Goal: Task Accomplishment & Management: Understand process/instructions

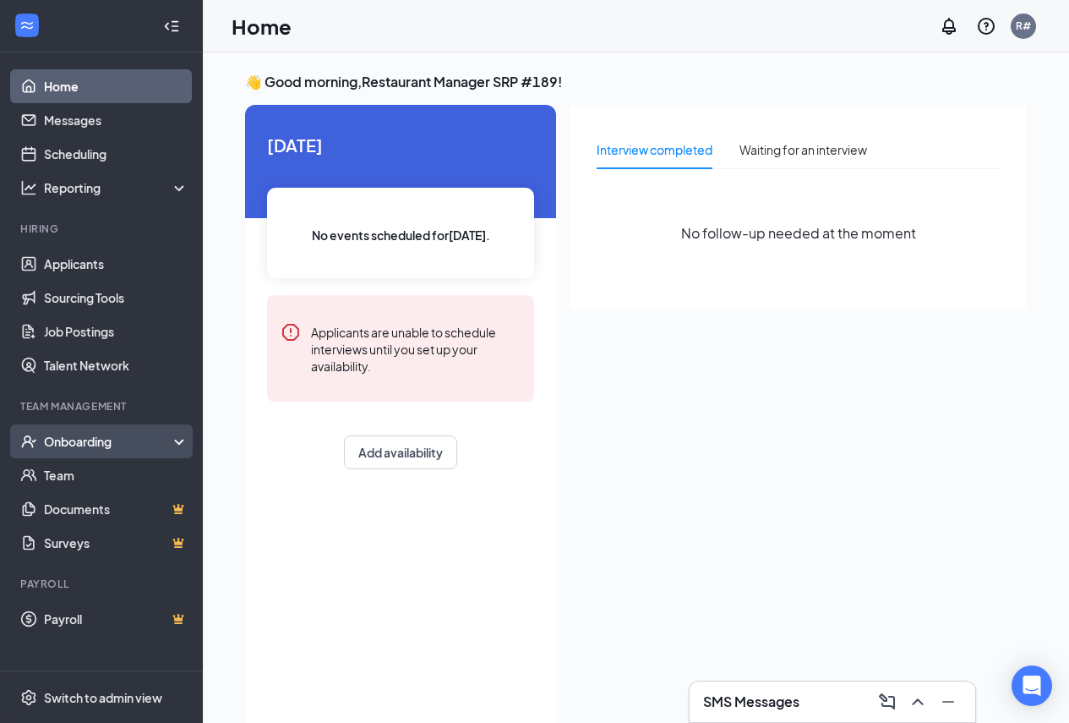
click at [87, 445] on div "Onboarding" at bounding box center [109, 441] width 130 height 17
click at [176, 439] on div "Onboarding" at bounding box center [101, 441] width 203 height 34
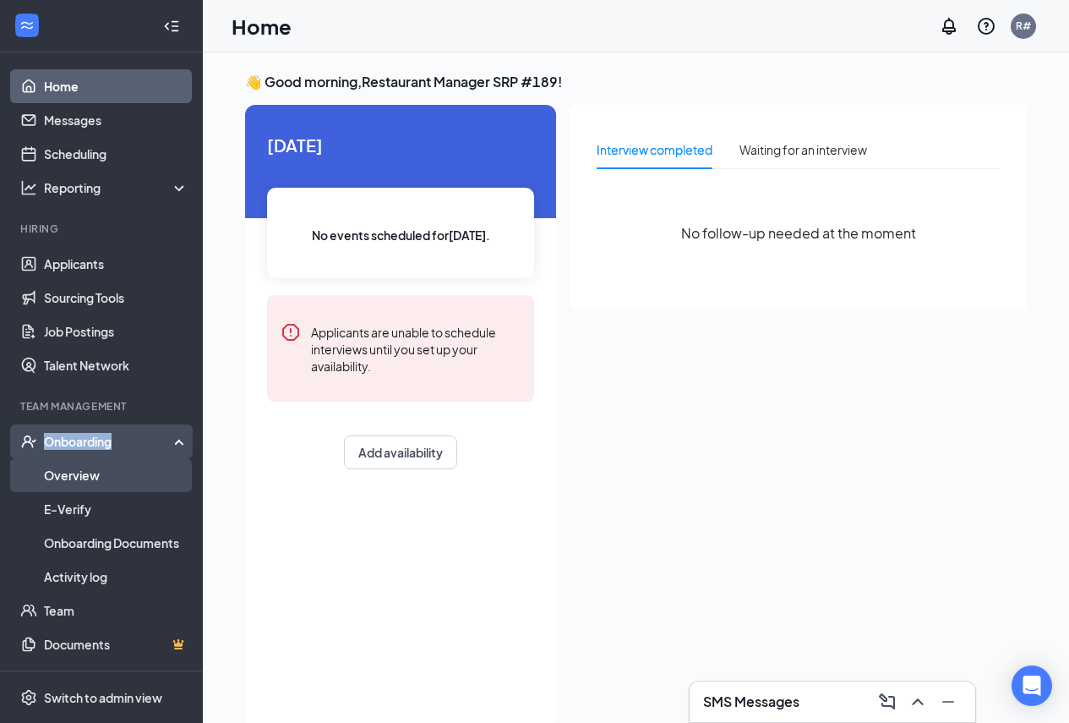
click at [99, 473] on link "Overview" at bounding box center [116, 475] width 145 height 34
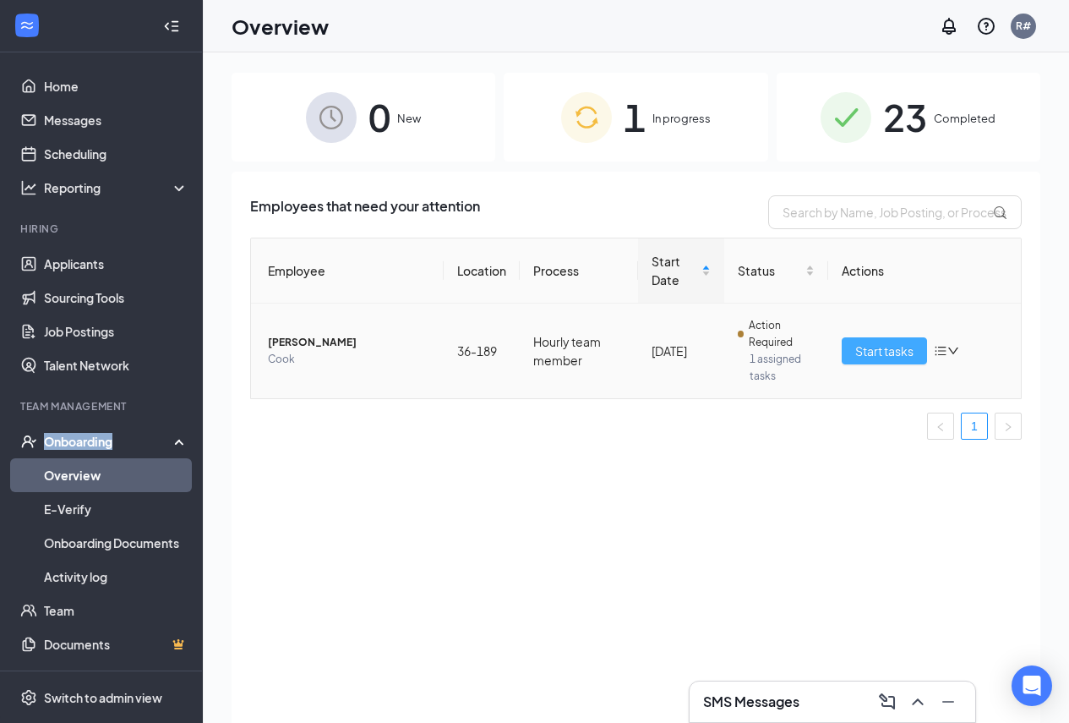
click at [864, 354] on span "Start tasks" at bounding box center [884, 350] width 58 height 19
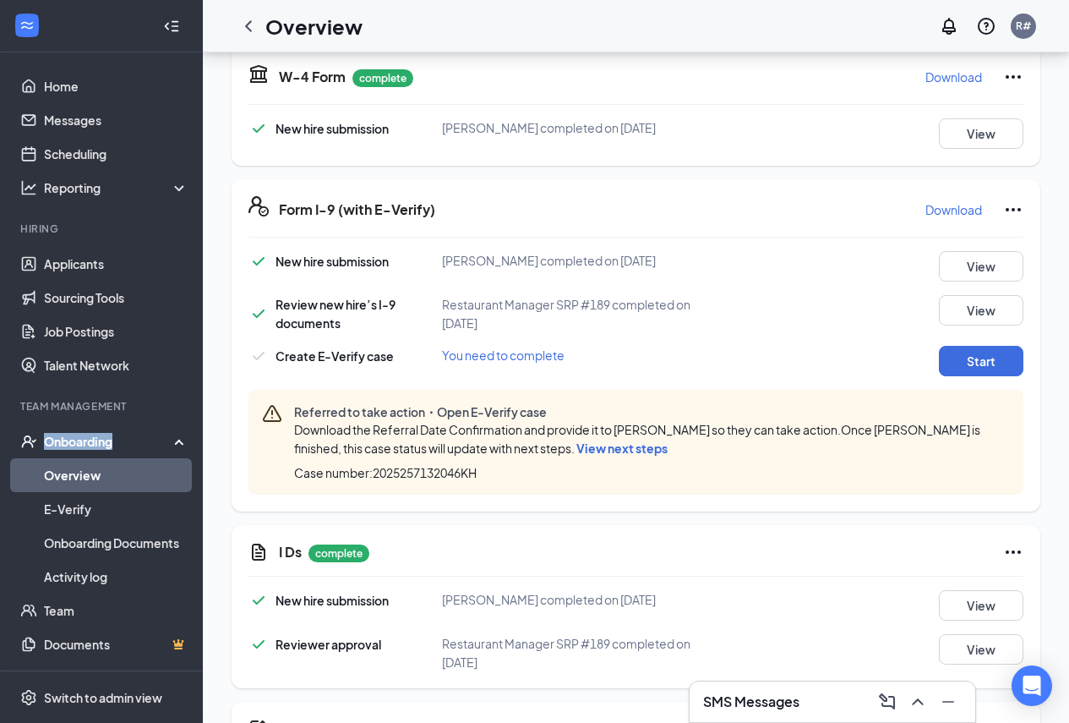
scroll to position [761, 0]
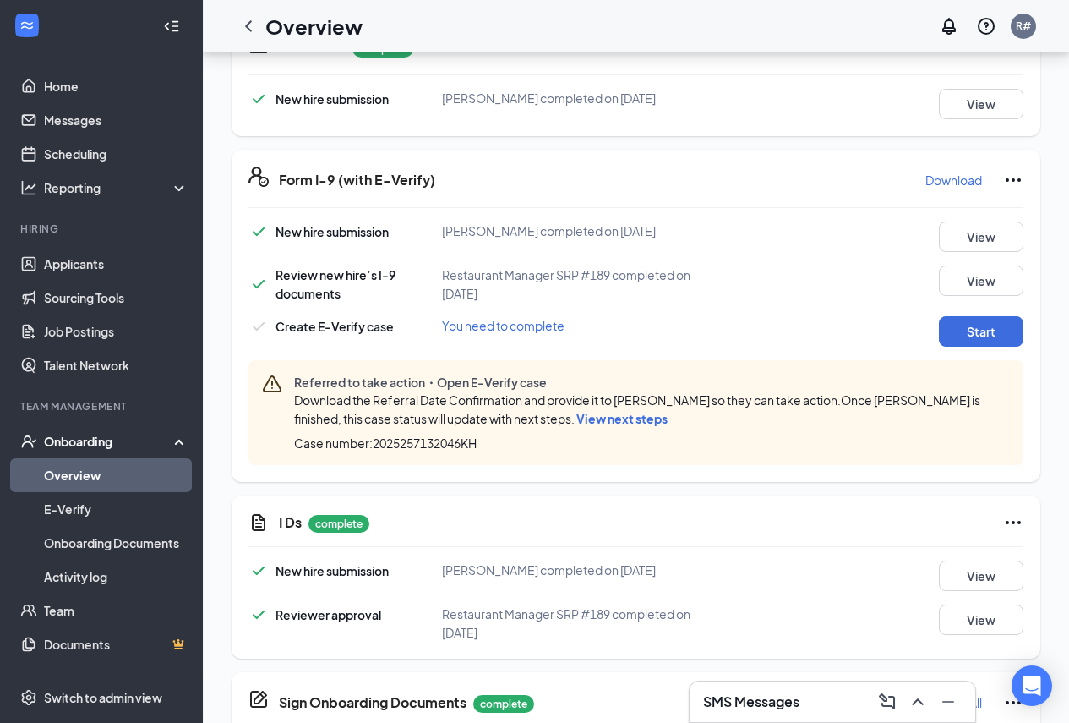
click at [668, 426] on span "View next steps" at bounding box center [621, 418] width 91 height 15
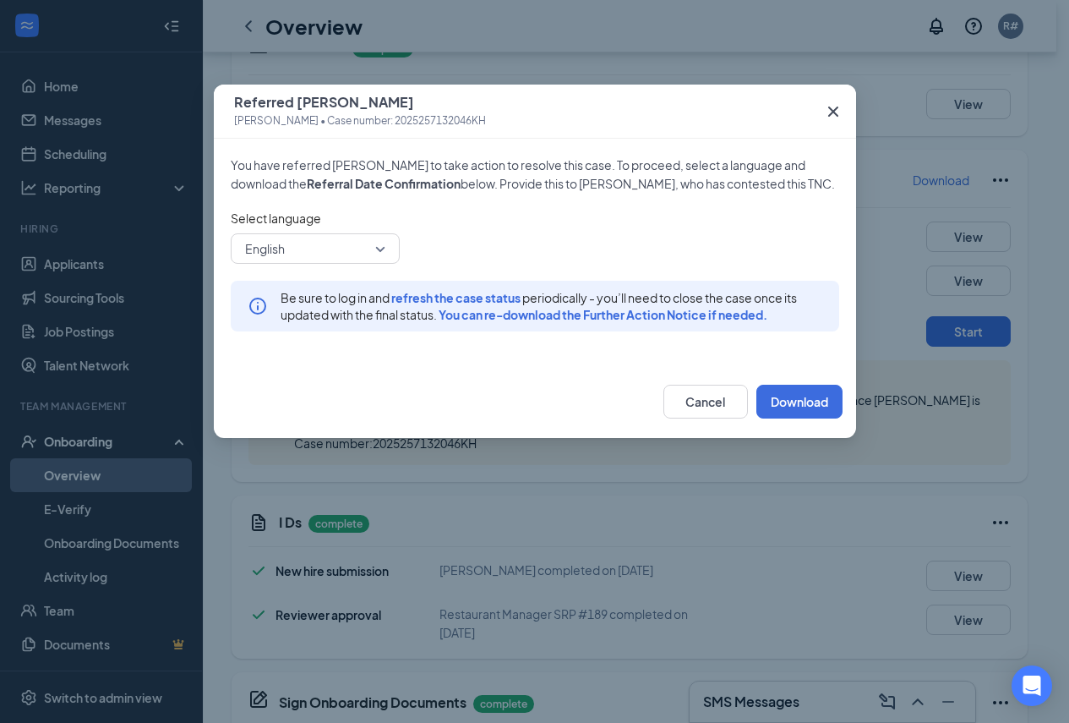
click at [833, 113] on icon "Cross" at bounding box center [833, 111] width 20 height 20
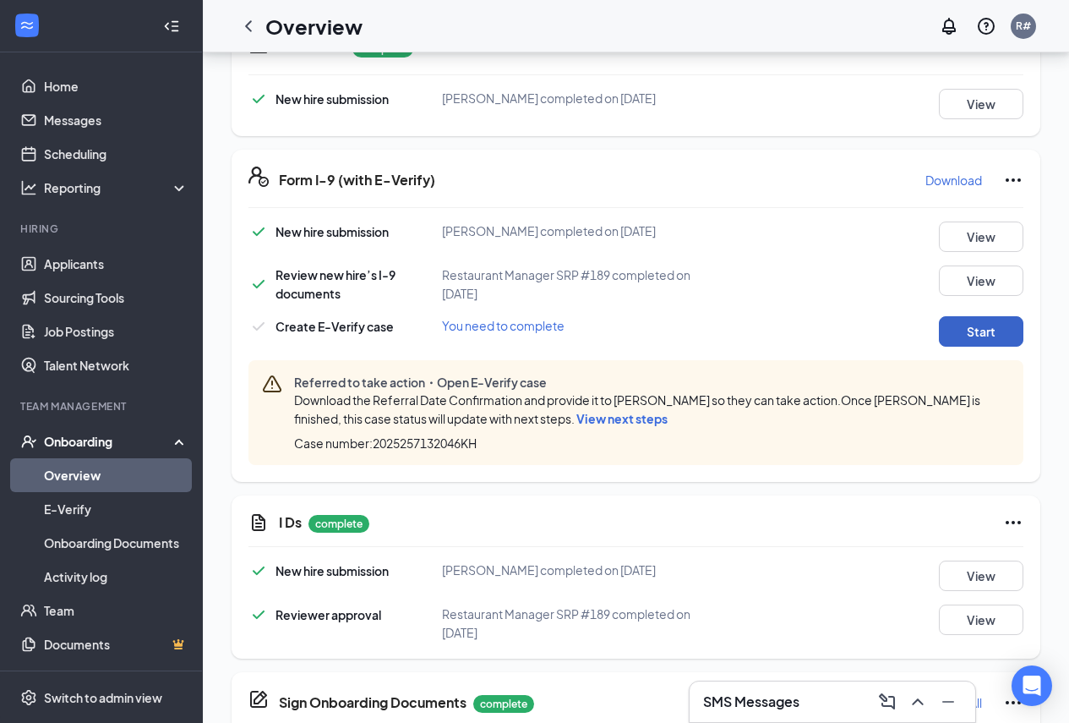
click at [974, 347] on button "Start" at bounding box center [981, 331] width 85 height 30
click at [963, 347] on button "Start" at bounding box center [981, 331] width 85 height 30
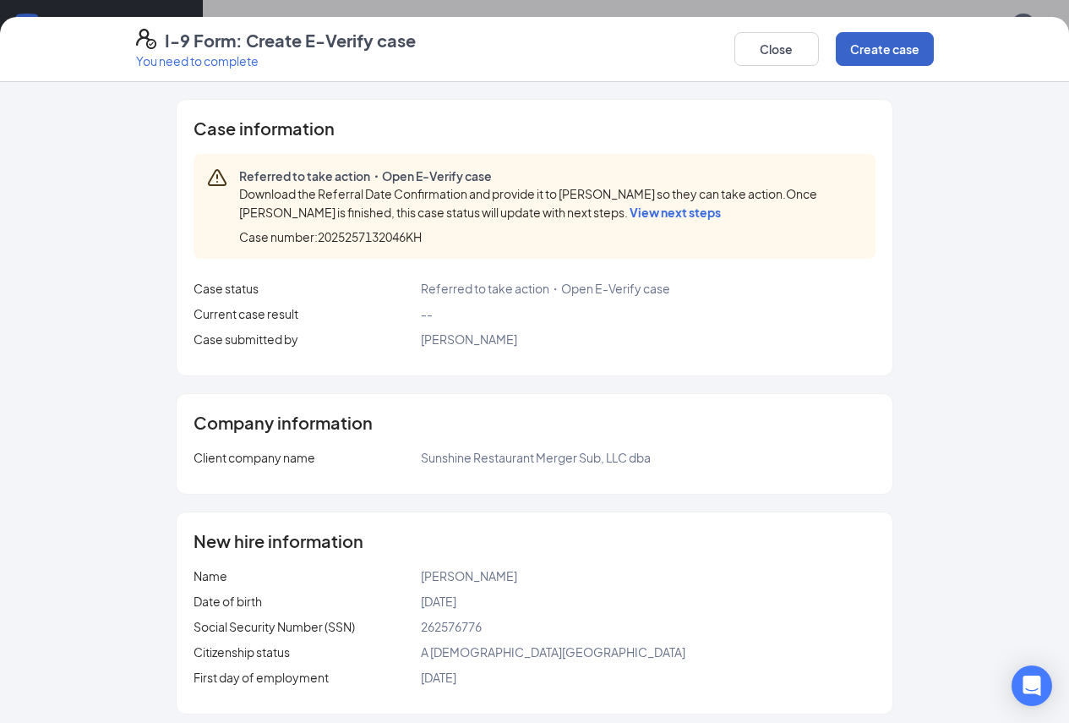
click at [934, 48] on button "Create case" at bounding box center [885, 49] width 98 height 34
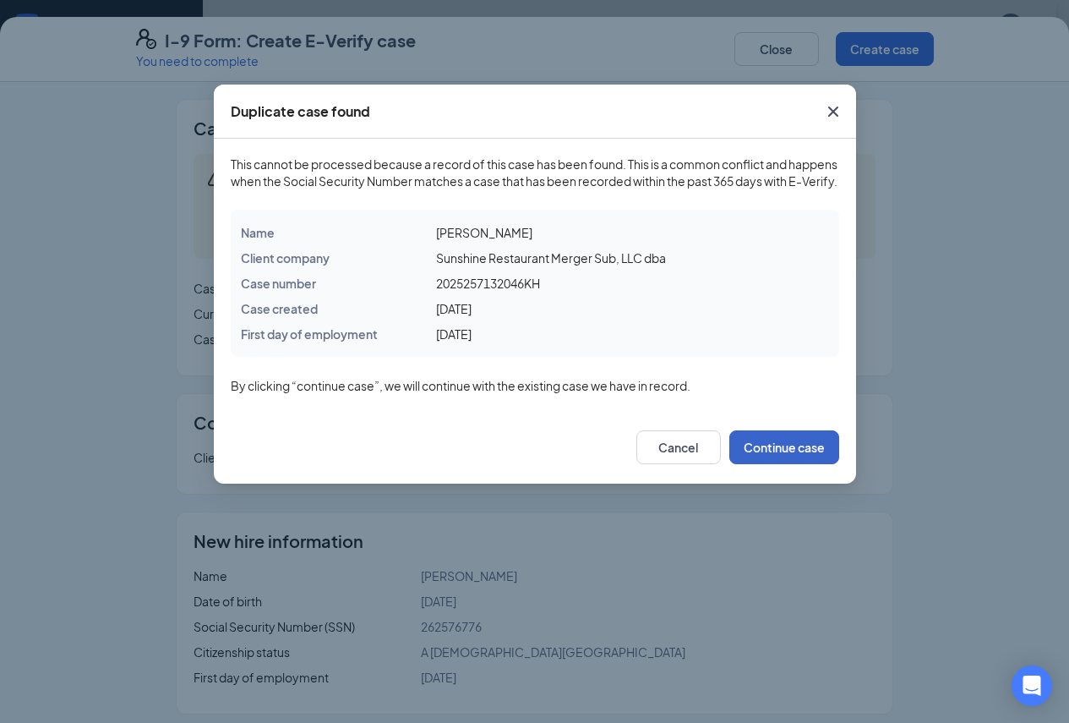
click at [799, 464] on button "Continue case" at bounding box center [784, 447] width 110 height 34
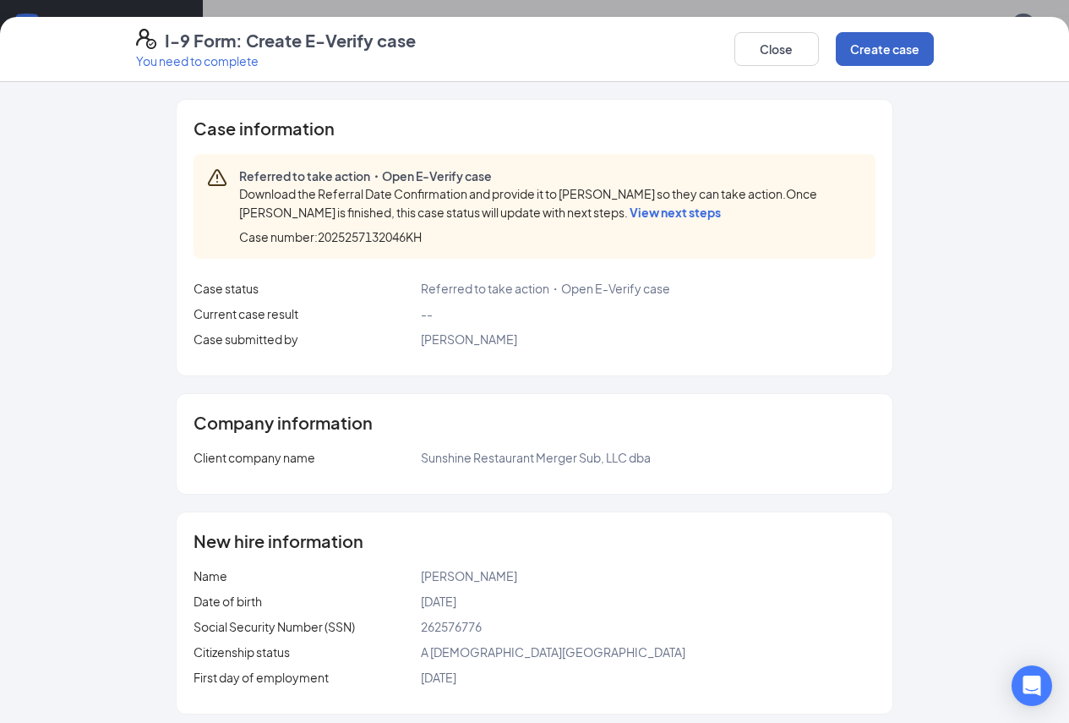
scroll to position [85, 0]
click at [819, 53] on button "Close" at bounding box center [776, 49] width 85 height 34
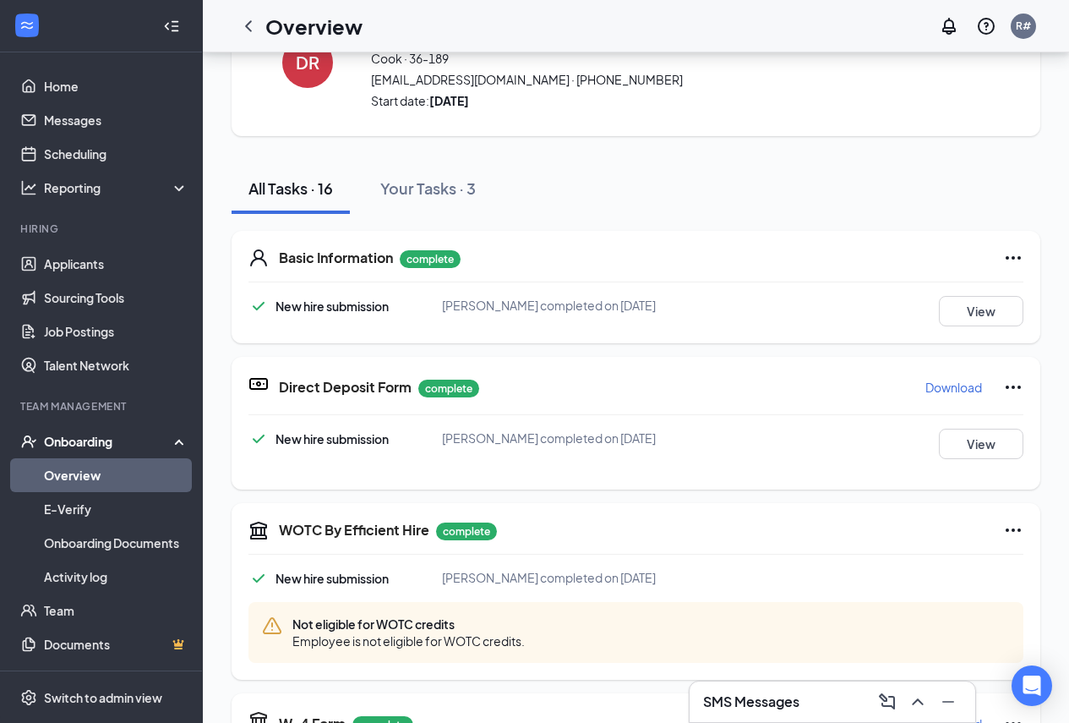
scroll to position [775, 0]
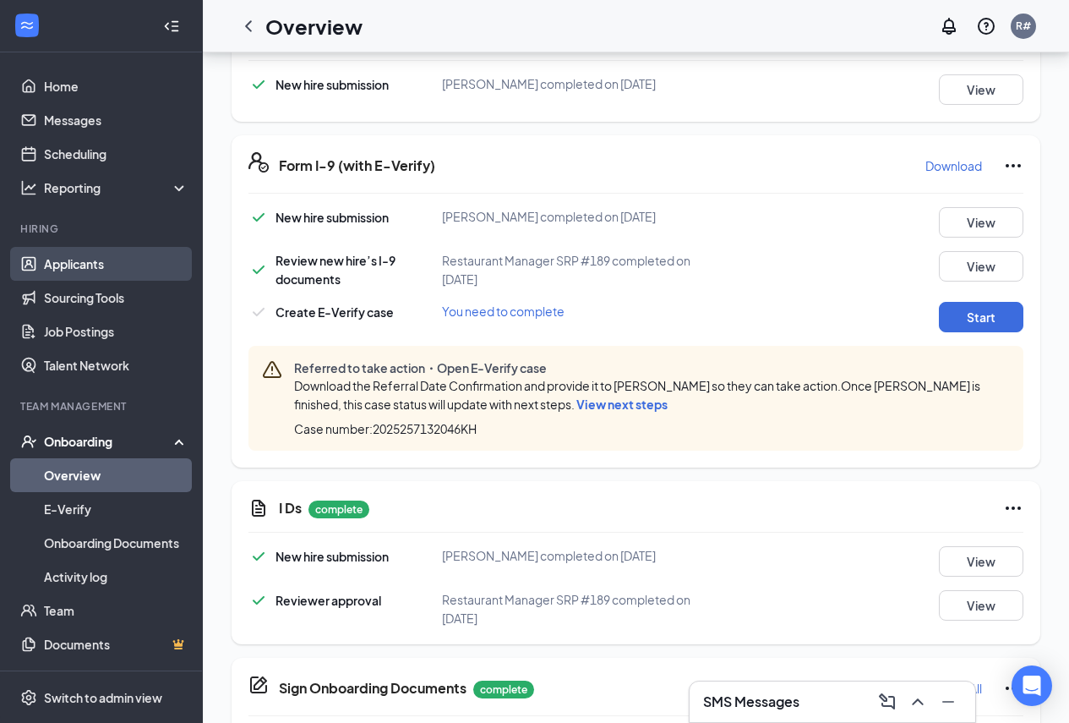
click at [94, 265] on link "Applicants" at bounding box center [116, 264] width 145 height 34
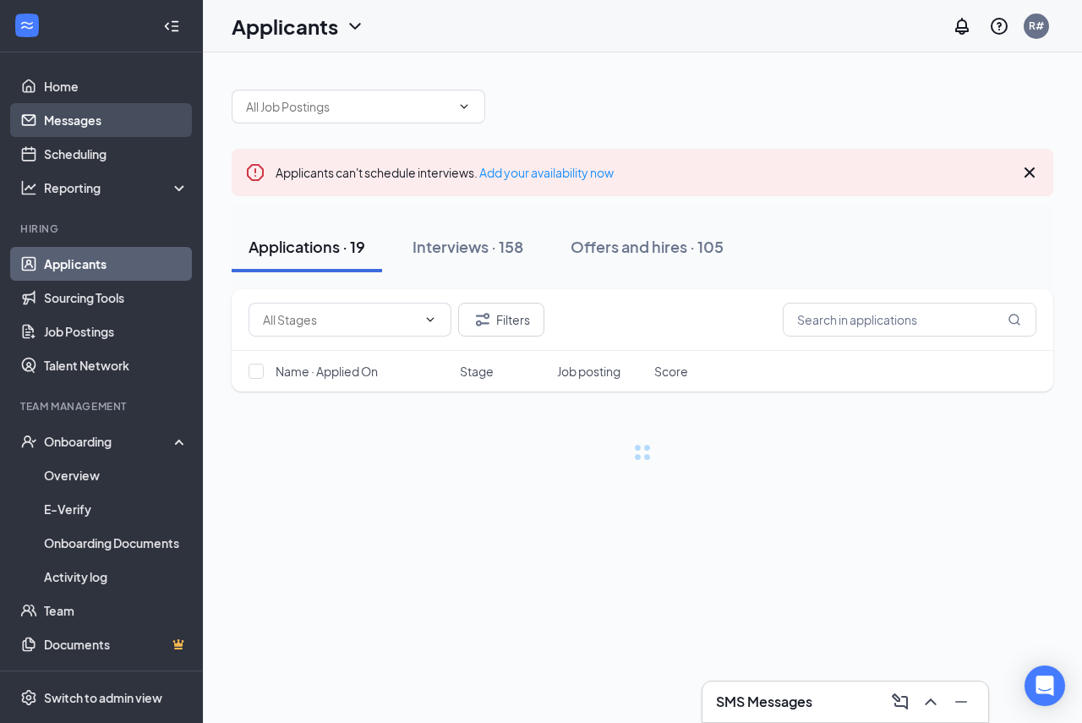
click at [82, 117] on link "Messages" at bounding box center [116, 120] width 145 height 34
